Goal: Download file/media

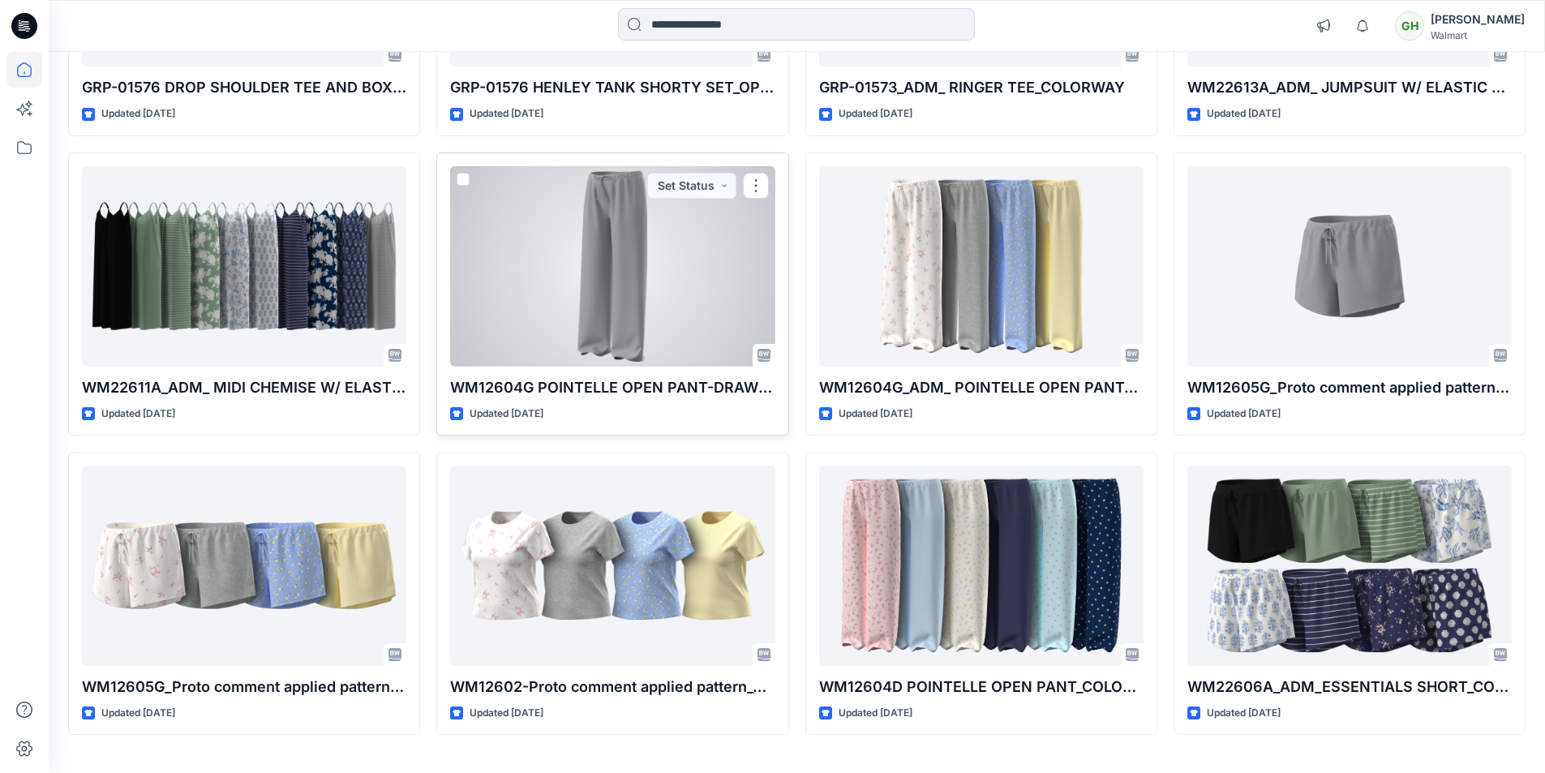
scroll to position [2211, 0]
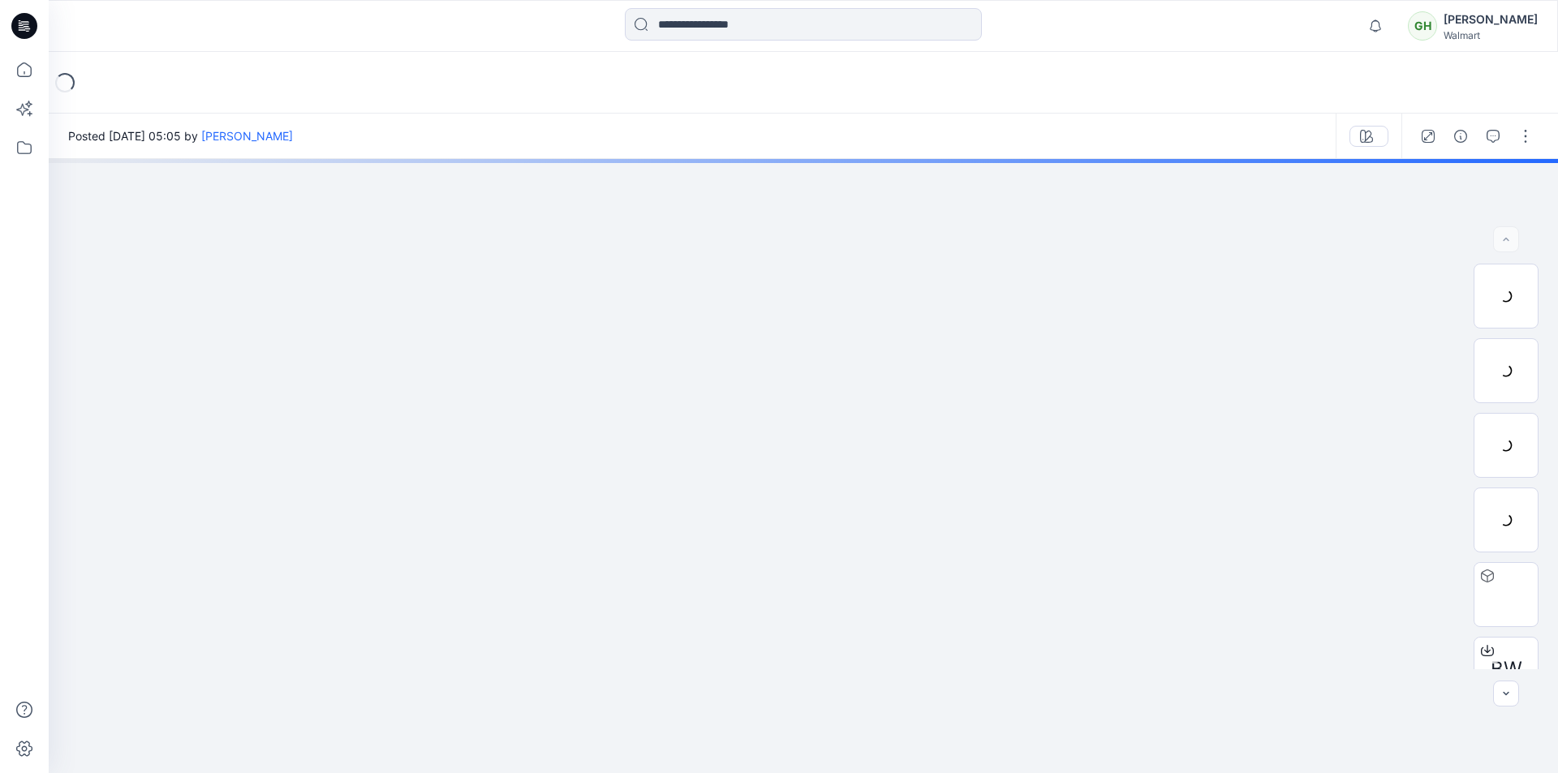
click at [438, 37] on div at bounding box center [803, 26] width 754 height 36
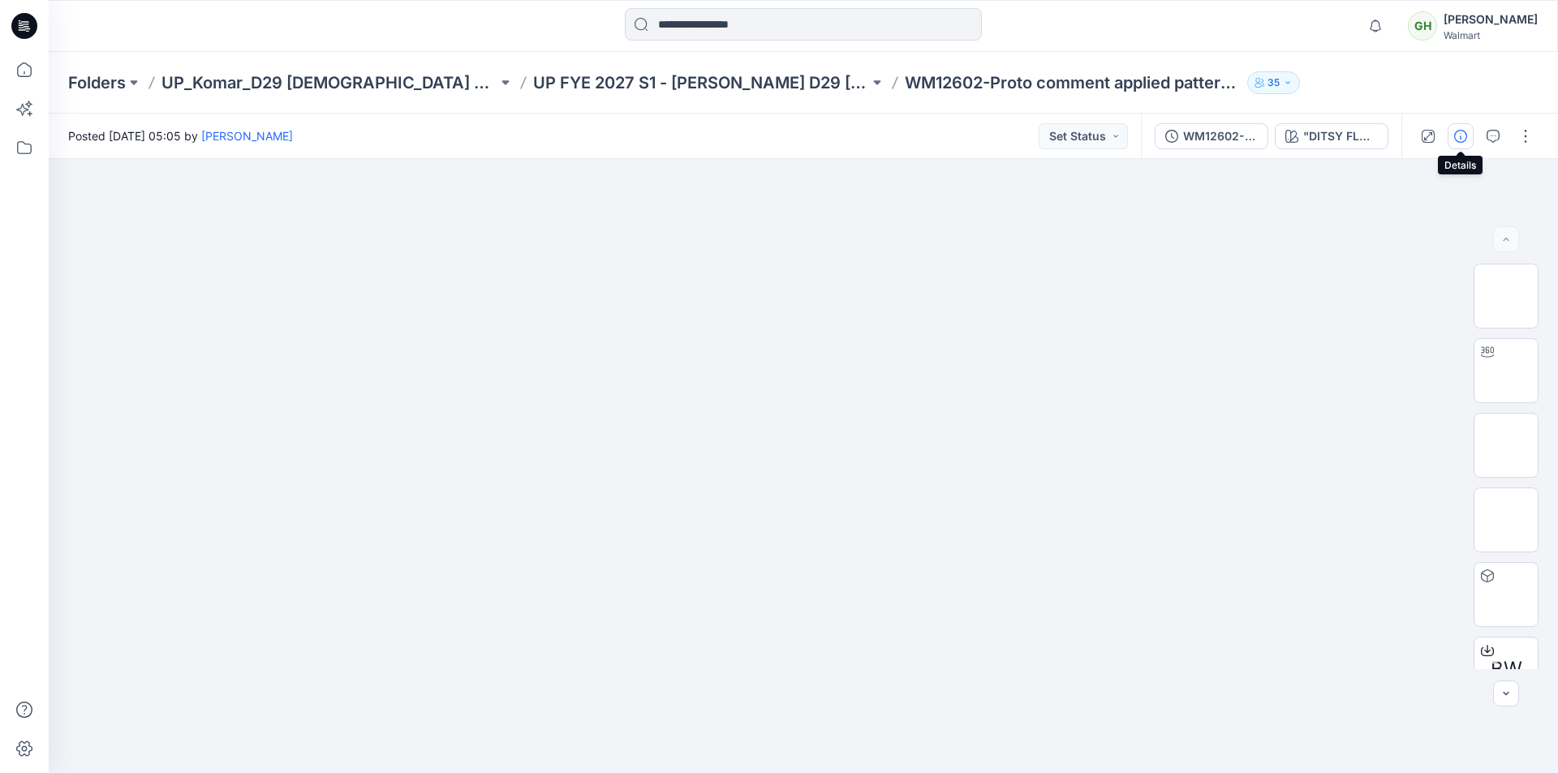
click at [1460, 140] on icon "button" at bounding box center [1460, 136] width 13 height 13
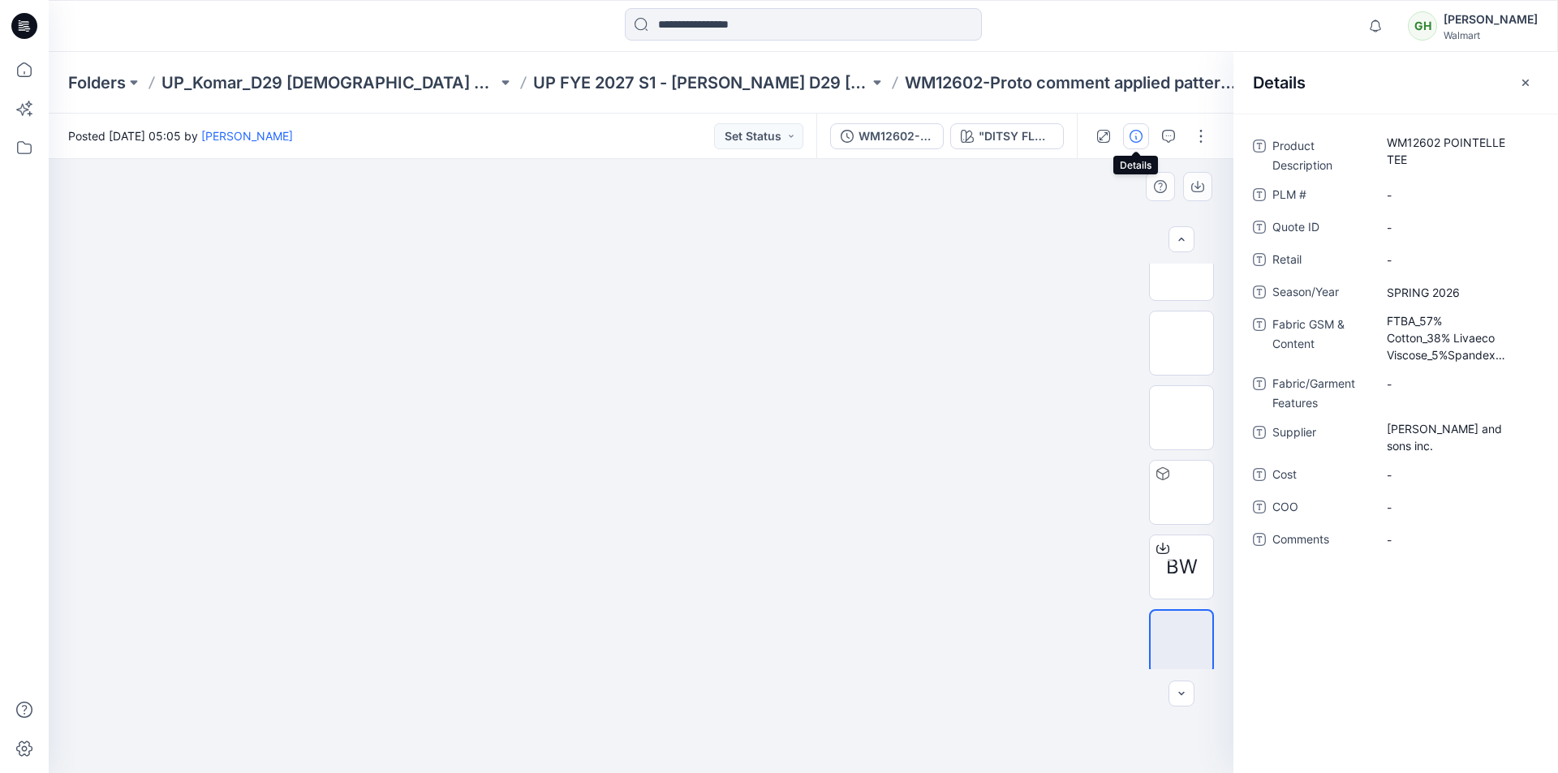
scroll to position [107, 0]
click at [1176, 570] on span "BW" at bounding box center [1182, 562] width 32 height 29
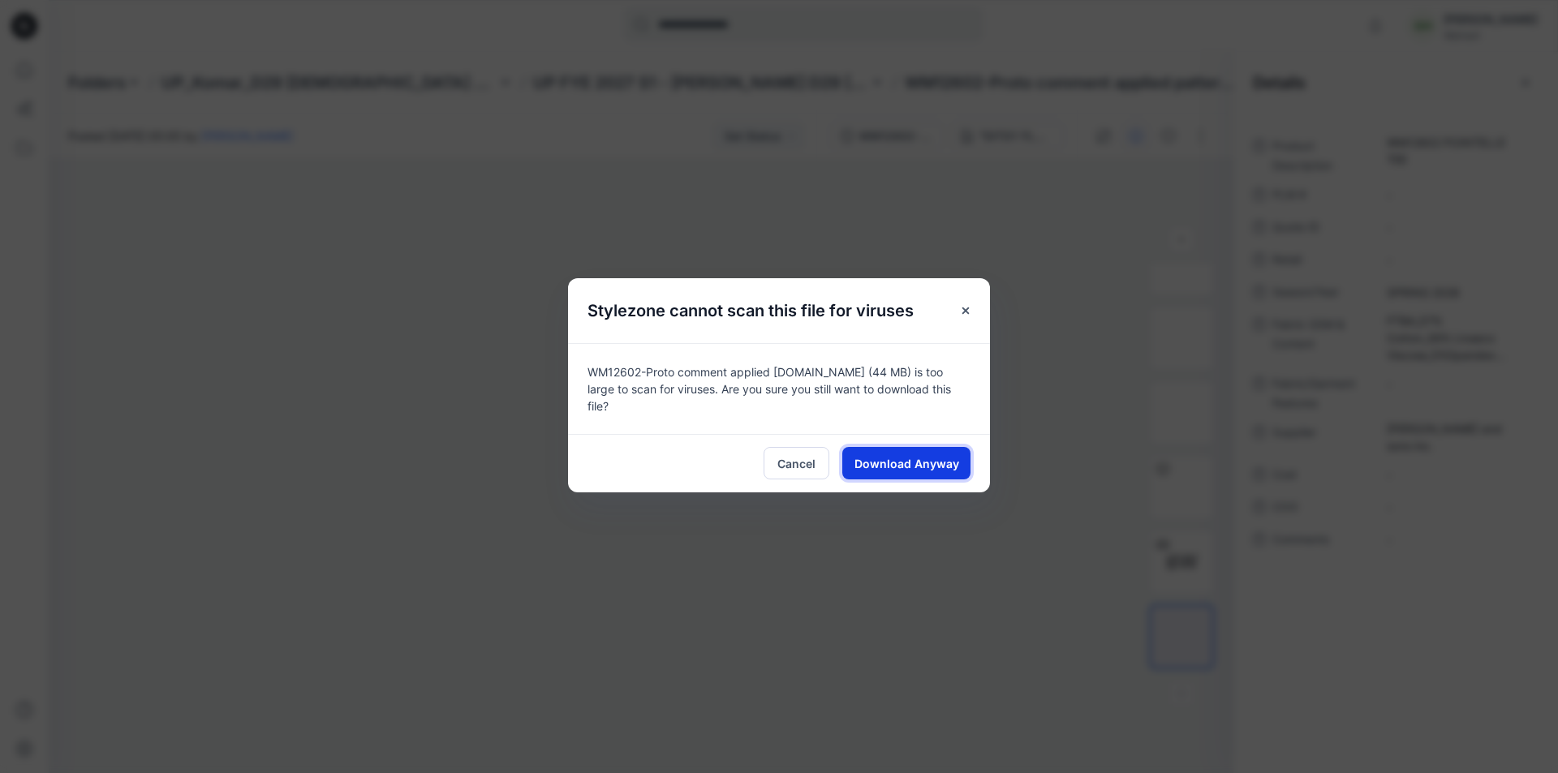
click at [907, 460] on span "Download Anyway" at bounding box center [906, 463] width 105 height 17
